Goal: Information Seeking & Learning: Find specific fact

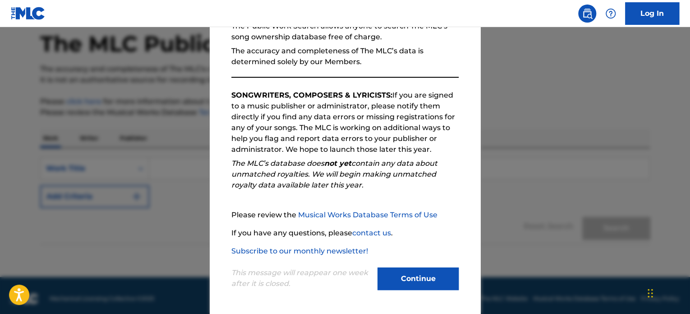
scroll to position [50, 0]
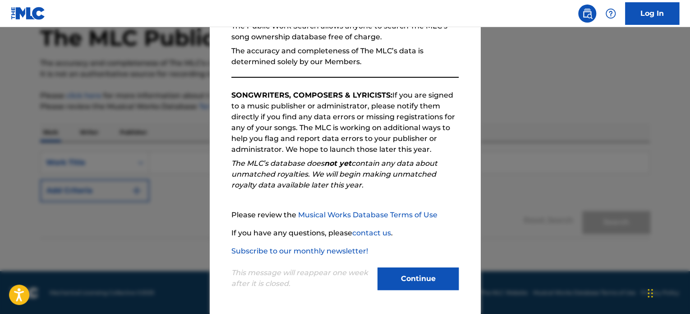
click at [433, 270] on button "Continue" at bounding box center [418, 278] width 81 height 23
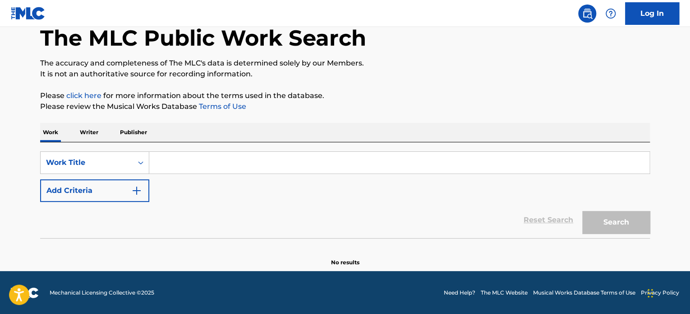
click at [137, 186] on img "Search Form" at bounding box center [136, 190] width 11 height 11
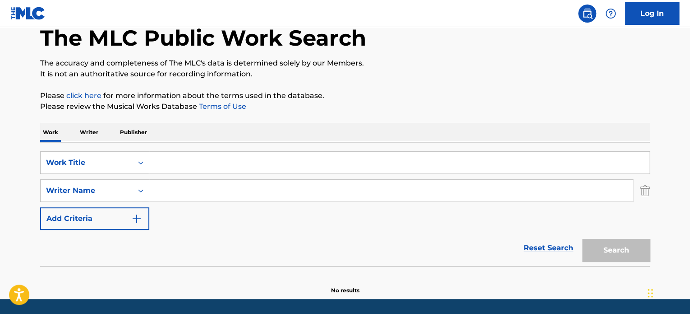
click at [206, 171] on input "Search Form" at bounding box center [399, 163] width 500 height 22
paste input "More Than A Woman"
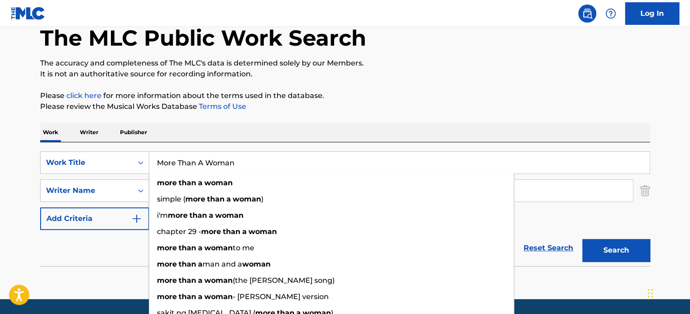
type input "More Than A Woman"
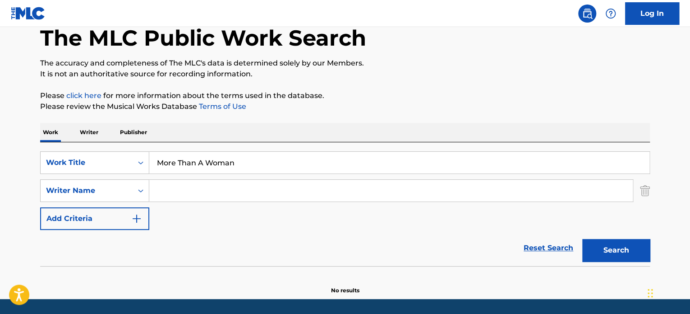
click at [241, 134] on div "Work Writer Publisher" at bounding box center [345, 132] width 610 height 19
click at [213, 194] on input "Search Form" at bounding box center [391, 191] width 484 height 22
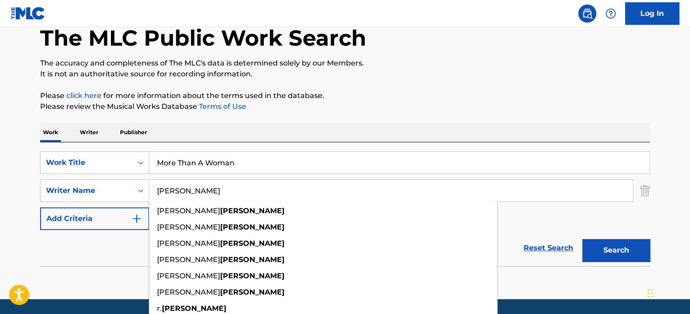
type input "[PERSON_NAME]"
click at [582, 239] on button "Search" at bounding box center [616, 250] width 68 height 23
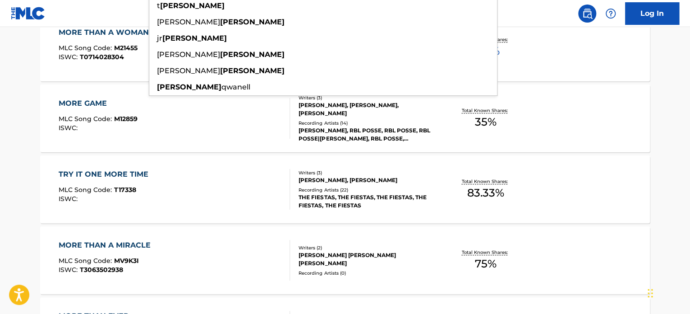
scroll to position [279, 0]
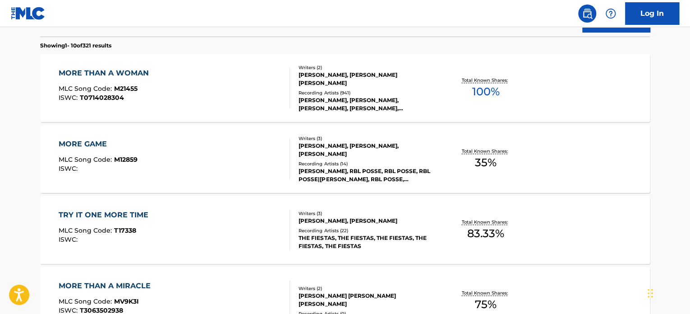
click at [665, 140] on main "The MLC Public Work Search The accuracy and completeness of The MLC's data is d…" at bounding box center [345, 279] width 690 height 1062
click at [431, 103] on div "[PERSON_NAME], [PERSON_NAME], [PERSON_NAME], [PERSON_NAME], [PERSON_NAME]" at bounding box center [367, 104] width 136 height 16
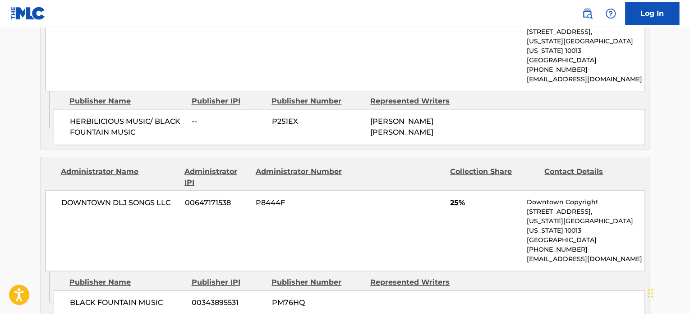
scroll to position [451, 0]
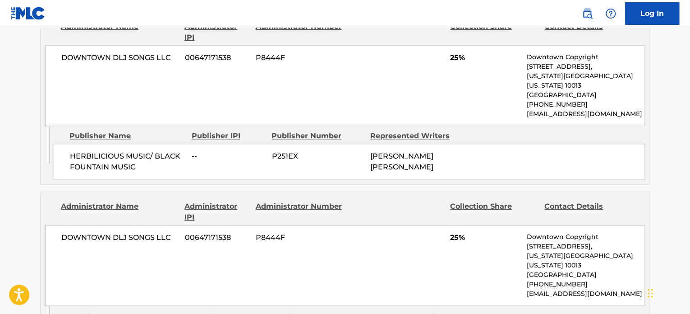
click at [45, 106] on div "DOWNTOWN DLJ SONGS LLC 00647171538 P8444F 25% Downtown Copyright [STREET_ADDRES…" at bounding box center [345, 85] width 600 height 81
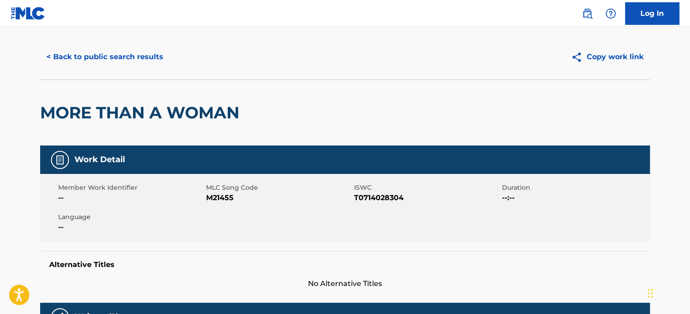
scroll to position [0, 0]
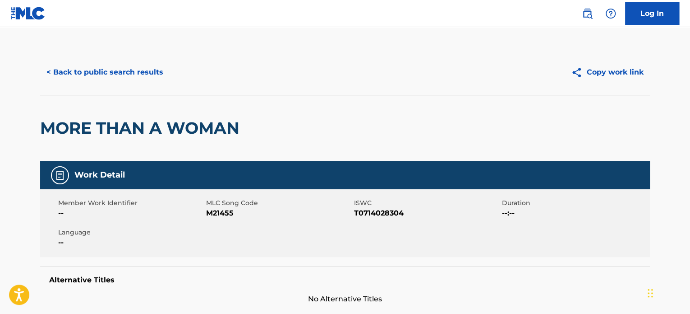
click at [94, 71] on button "< Back to public search results" at bounding box center [104, 72] width 129 height 23
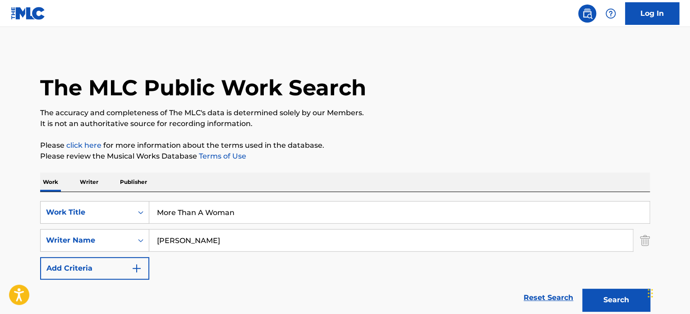
drag, startPoint x: 273, startPoint y: 217, endPoint x: -24, endPoint y: 161, distance: 302.6
click at [0, 161] on html "Accessibility Screen-Reader Guide, Feedback, and Issue Reporting | New window C…" at bounding box center [345, 157] width 690 height 314
paste input "I Am What I Am"
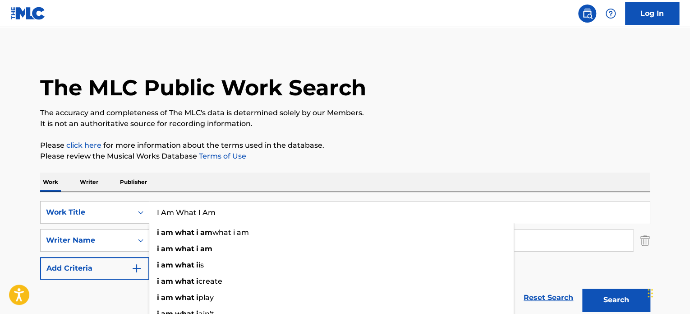
type input "I Am What I Am"
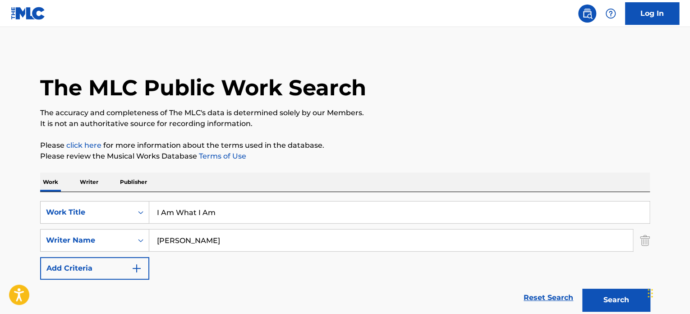
drag, startPoint x: 185, startPoint y: 241, endPoint x: -18, endPoint y: 207, distance: 205.9
click at [0, 207] on html "Accessibility Screen-Reader Guide, Feedback, and Issue Reporting | New window C…" at bounding box center [345, 157] width 690 height 314
click at [573, 157] on p "Please review the Musical Works Database Terms of Use" at bounding box center [345, 156] width 610 height 11
click at [610, 288] on button "Search" at bounding box center [616, 299] width 68 height 23
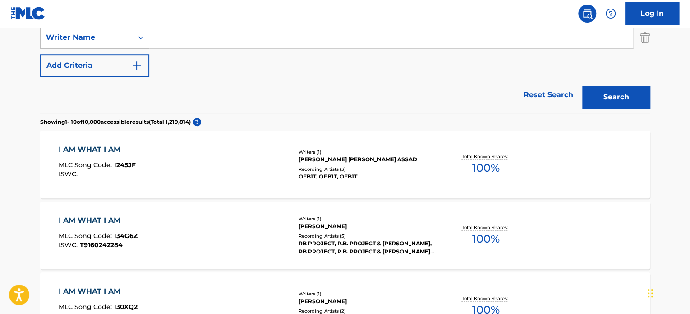
scroll to position [135, 0]
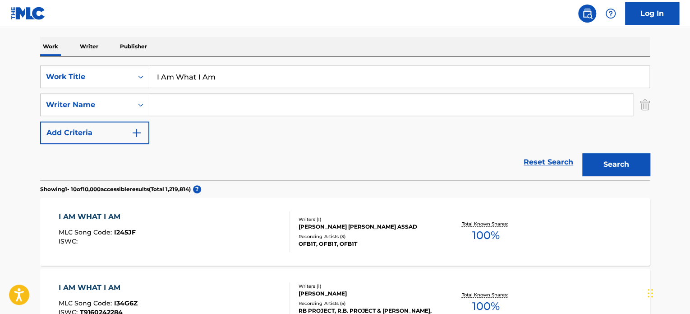
click at [191, 94] on input "Search Form" at bounding box center [391, 105] width 484 height 22
